Goal: Task Accomplishment & Management: Manage account settings

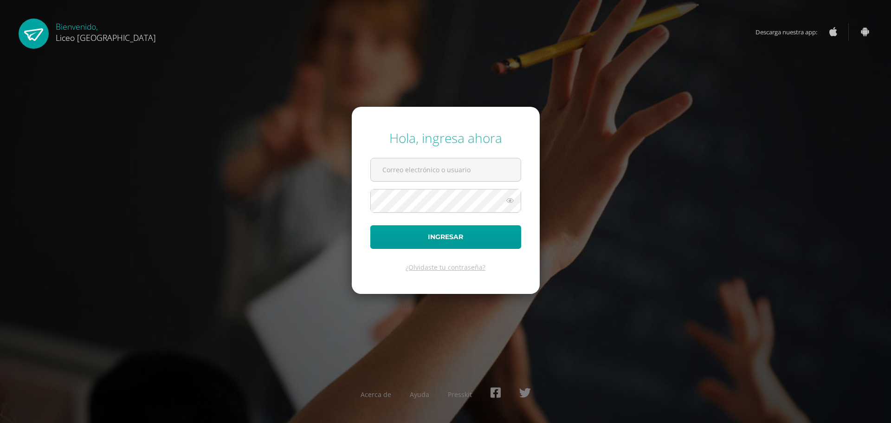
type input "20192270"
click at [441, 238] on button "Ingresar" at bounding box center [445, 237] width 151 height 24
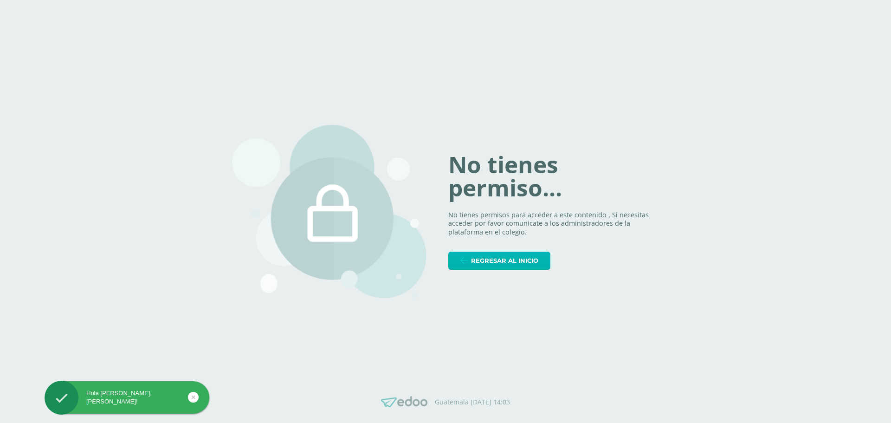
click at [477, 262] on span "Regresar al inicio" at bounding box center [504, 260] width 67 height 17
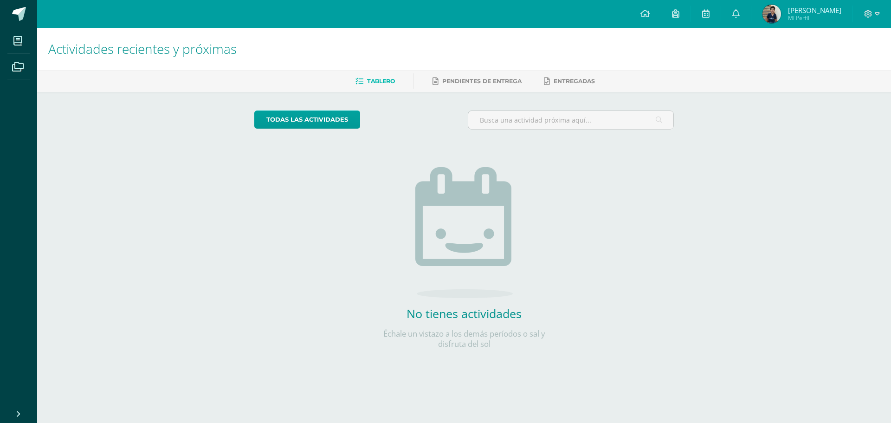
click at [880, 11] on div at bounding box center [872, 14] width 38 height 28
click at [877, 13] on icon at bounding box center [877, 14] width 5 height 8
click at [836, 59] on span "Cerrar sesión" at bounding box center [848, 62] width 42 height 9
